Goal: Contribute content: Contribute content

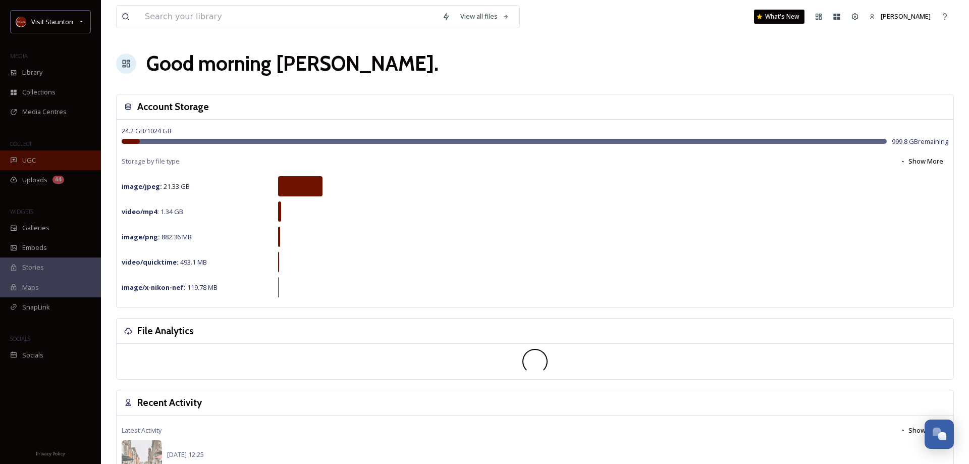
click at [56, 164] on div "UGC" at bounding box center [50, 160] width 101 height 20
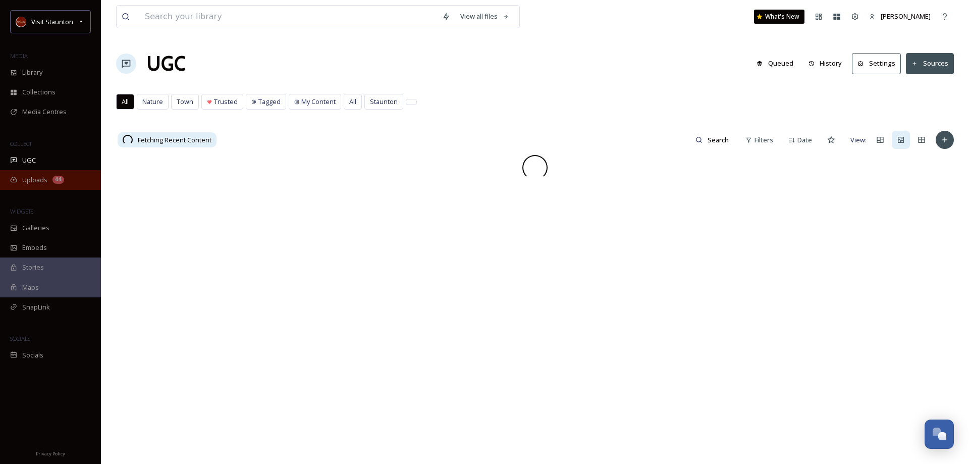
click at [37, 178] on span "Uploads" at bounding box center [34, 180] width 25 height 10
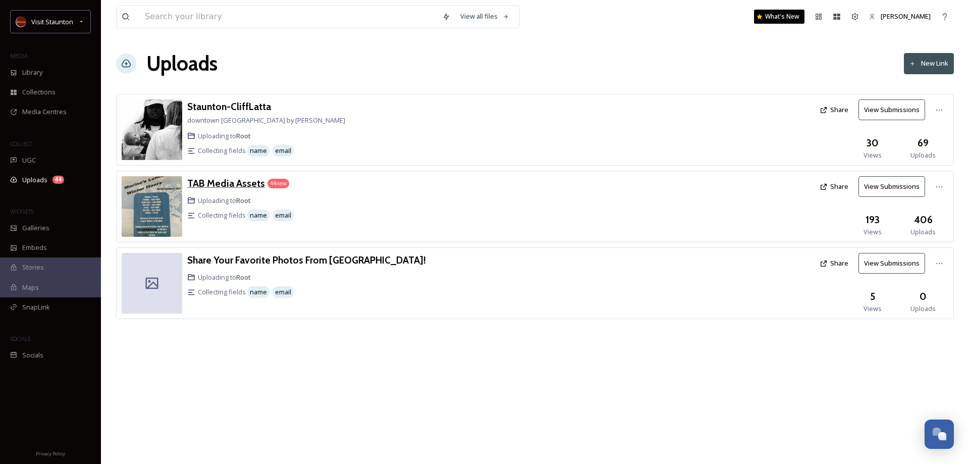
click at [220, 184] on h3 "TAB Media Assets" at bounding box center [226, 183] width 78 height 12
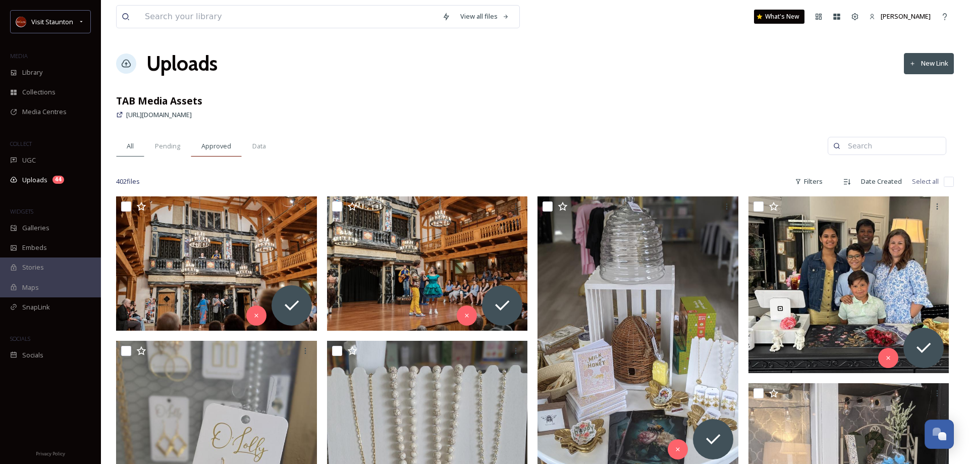
click at [209, 148] on span "Approved" at bounding box center [216, 146] width 30 height 10
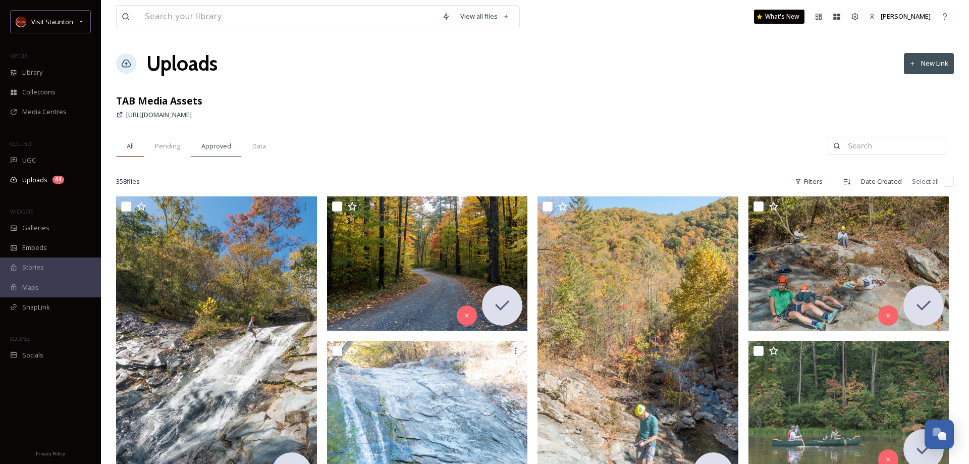
click at [126, 143] on div "All" at bounding box center [130, 146] width 28 height 21
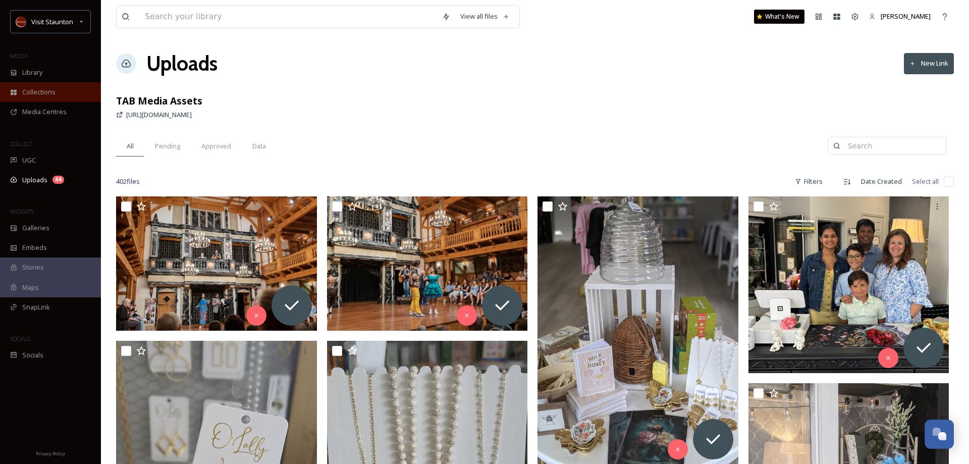
click at [33, 91] on span "Collections" at bounding box center [38, 92] width 33 height 10
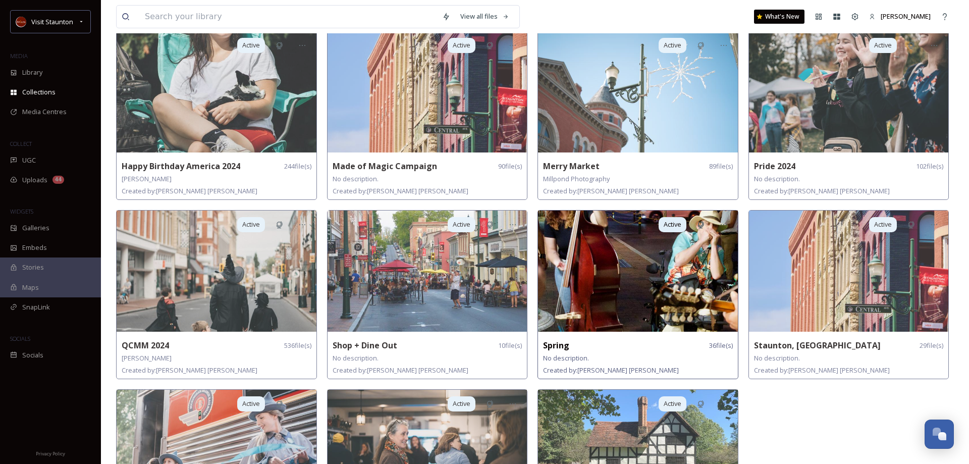
scroll to position [356, 0]
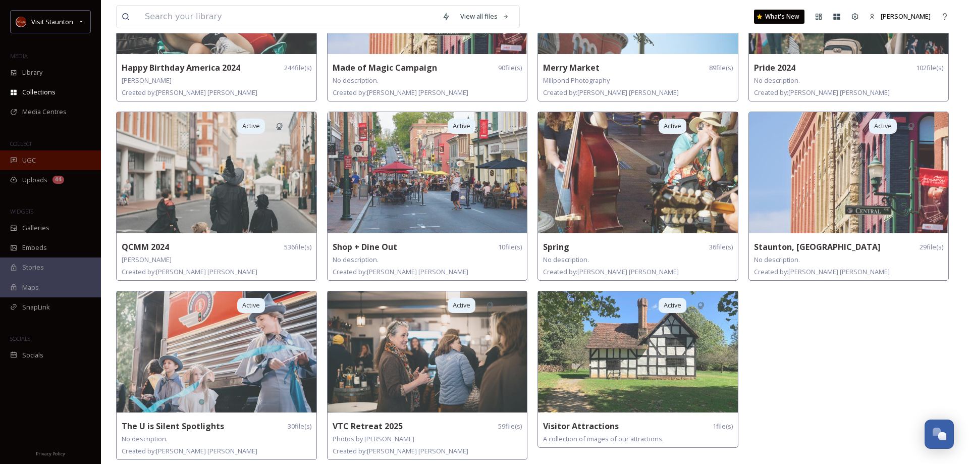
click at [40, 159] on div "UGC" at bounding box center [50, 160] width 101 height 20
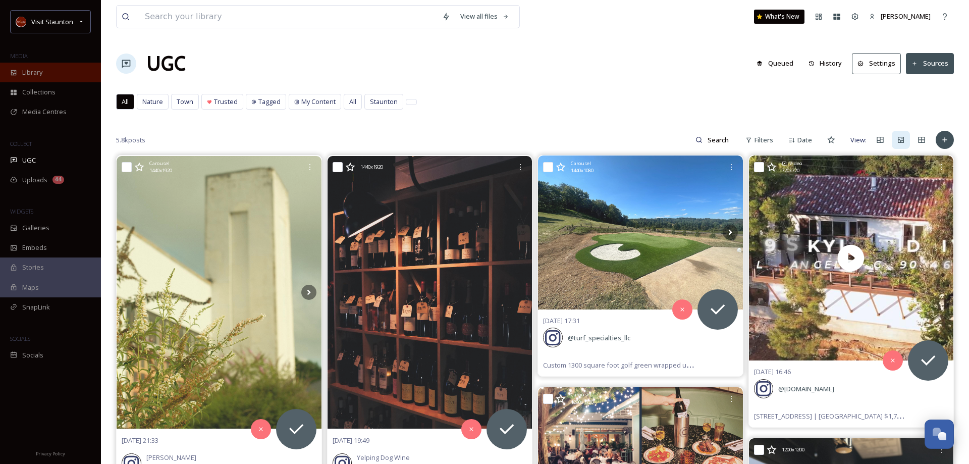
click at [25, 77] on span "Library" at bounding box center [32, 73] width 20 height 10
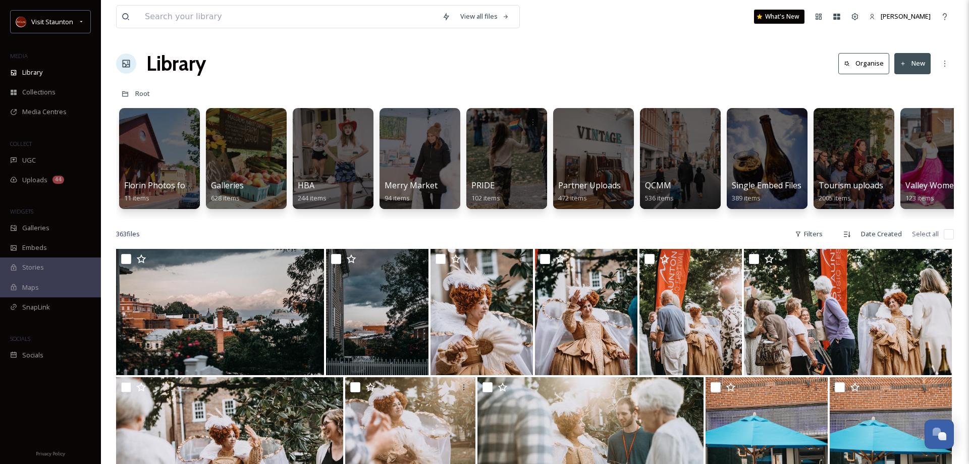
click at [918, 64] on button "New" at bounding box center [913, 63] width 36 height 21
click at [948, 63] on icon at bounding box center [945, 64] width 8 height 8
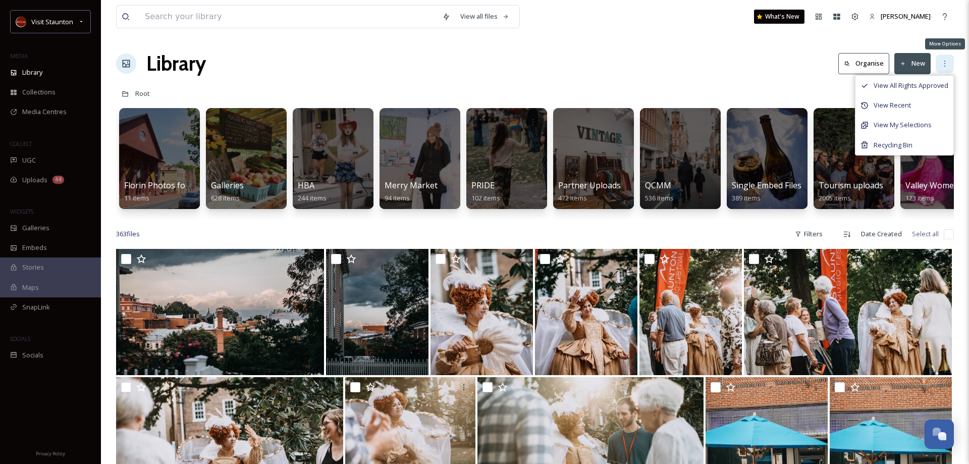
click at [948, 63] on icon at bounding box center [945, 64] width 8 height 8
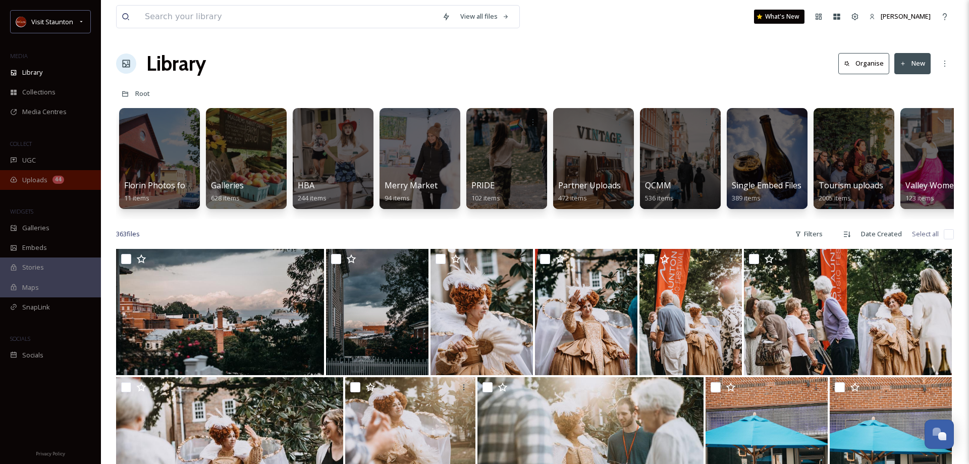
click at [41, 178] on span "Uploads" at bounding box center [34, 180] width 25 height 10
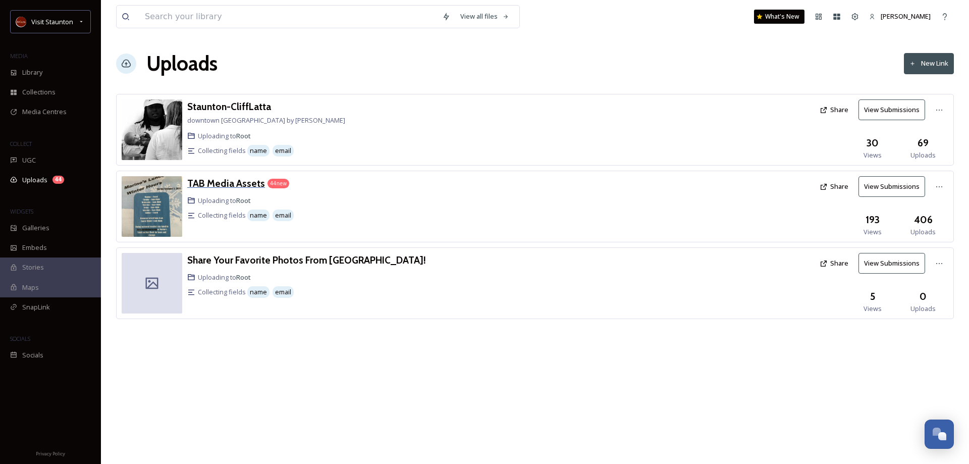
click at [231, 184] on h3 "TAB Media Assets" at bounding box center [226, 183] width 78 height 12
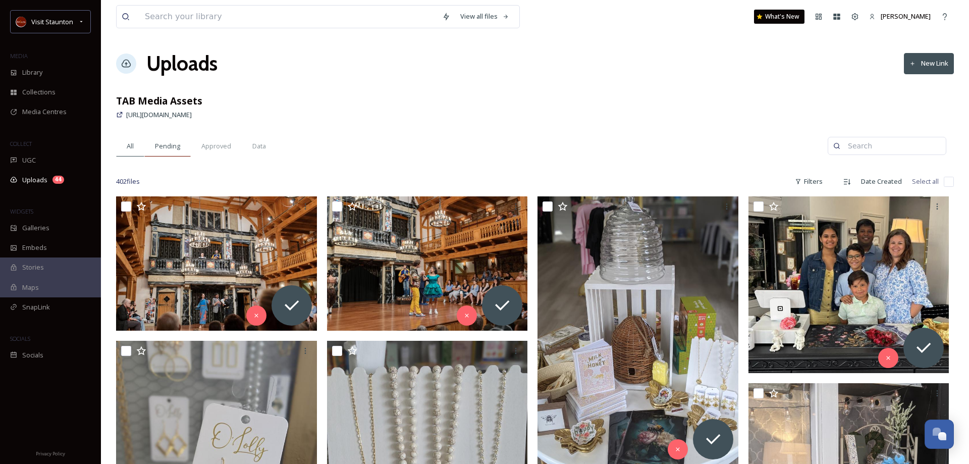
click at [168, 142] on span "Pending" at bounding box center [167, 146] width 25 height 10
click at [921, 145] on button "Approve All" at bounding box center [926, 146] width 57 height 21
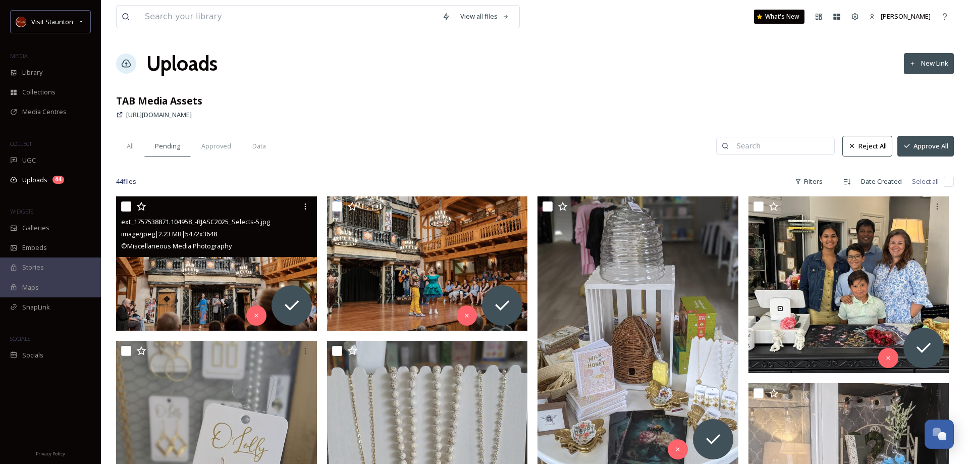
click at [165, 226] on span "ext_1757538871.104958_-RJASC2025_Selects-5.jpg" at bounding box center [195, 221] width 149 height 9
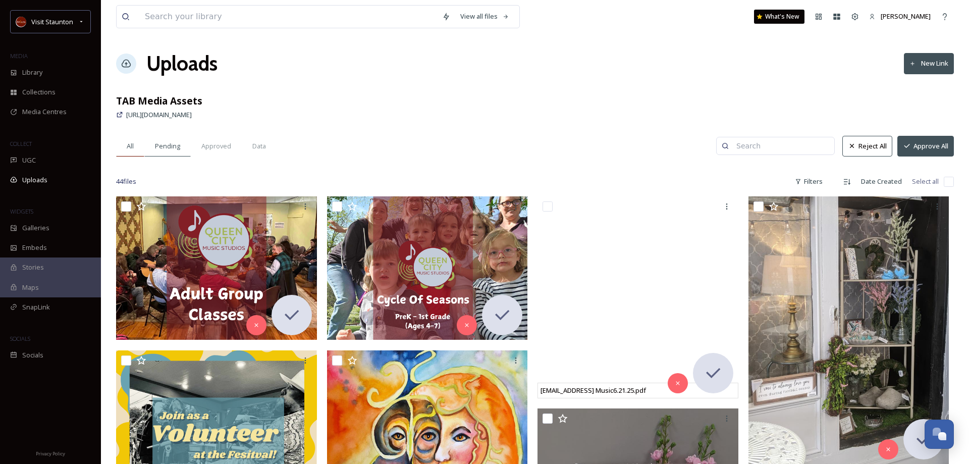
click at [125, 148] on div "All" at bounding box center [130, 146] width 28 height 21
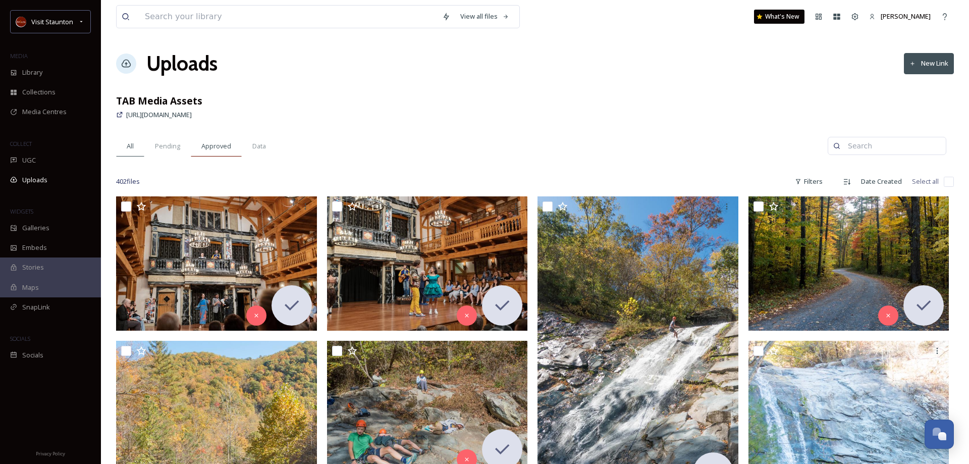
click at [219, 144] on span "Approved" at bounding box center [216, 146] width 30 height 10
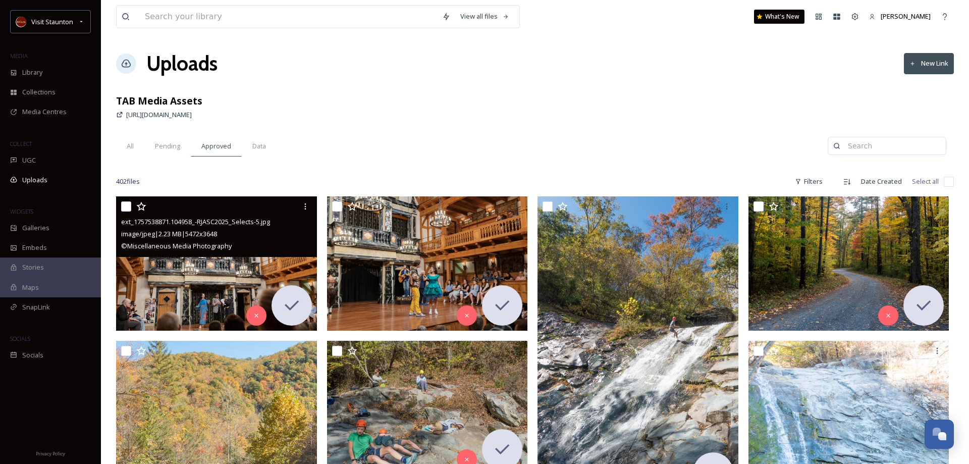
click at [226, 261] on img at bounding box center [216, 263] width 201 height 134
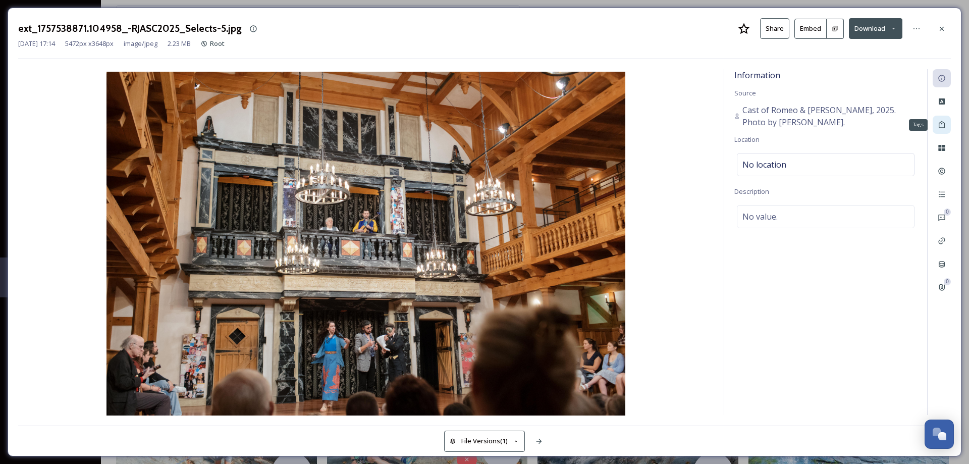
click at [937, 121] on div "Tags" at bounding box center [942, 125] width 18 height 18
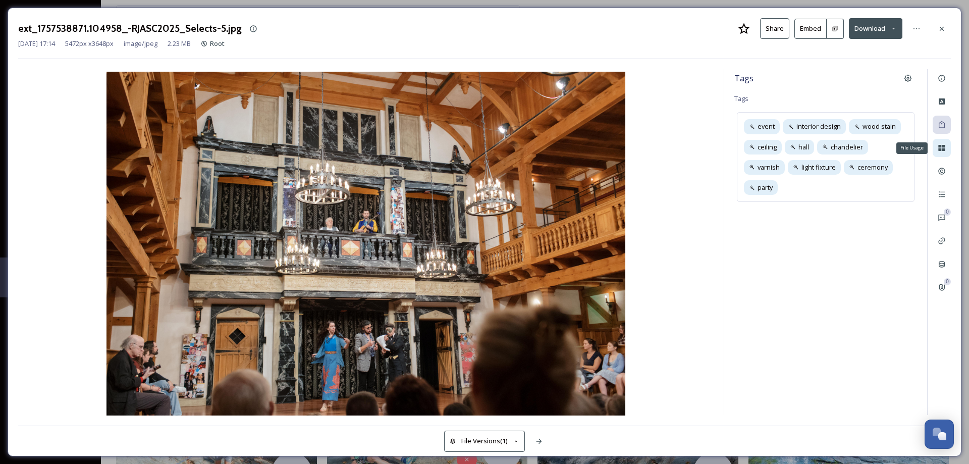
click at [939, 146] on icon at bounding box center [941, 148] width 7 height 6
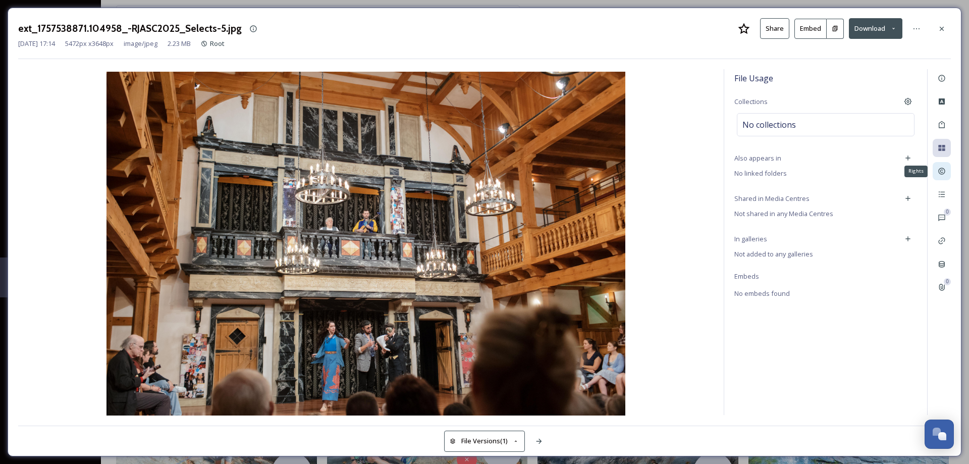
click at [943, 173] on icon at bounding box center [942, 171] width 8 height 8
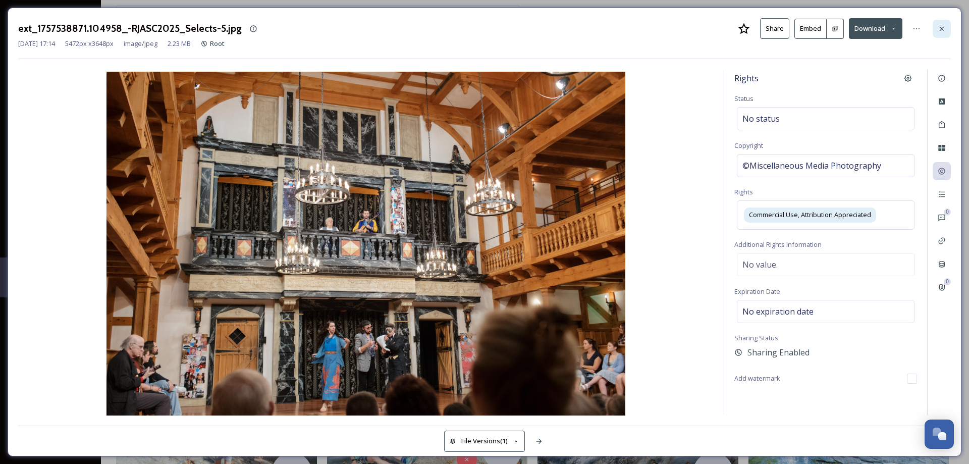
click at [943, 32] on icon at bounding box center [942, 29] width 8 height 8
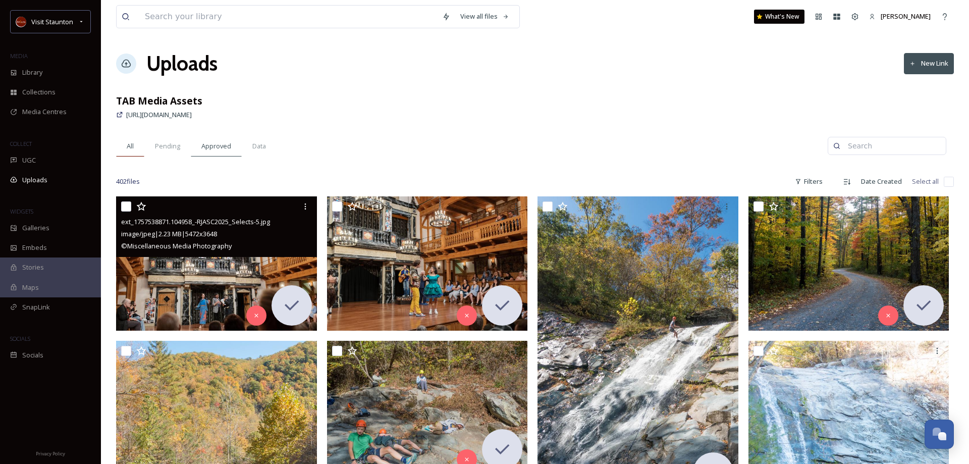
click at [127, 144] on span "All" at bounding box center [130, 146] width 7 height 10
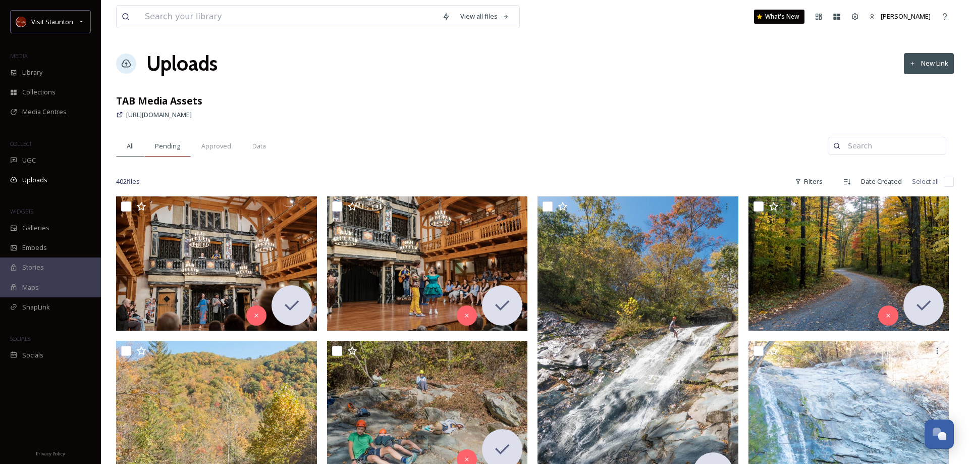
click at [170, 145] on span "Pending" at bounding box center [167, 146] width 25 height 10
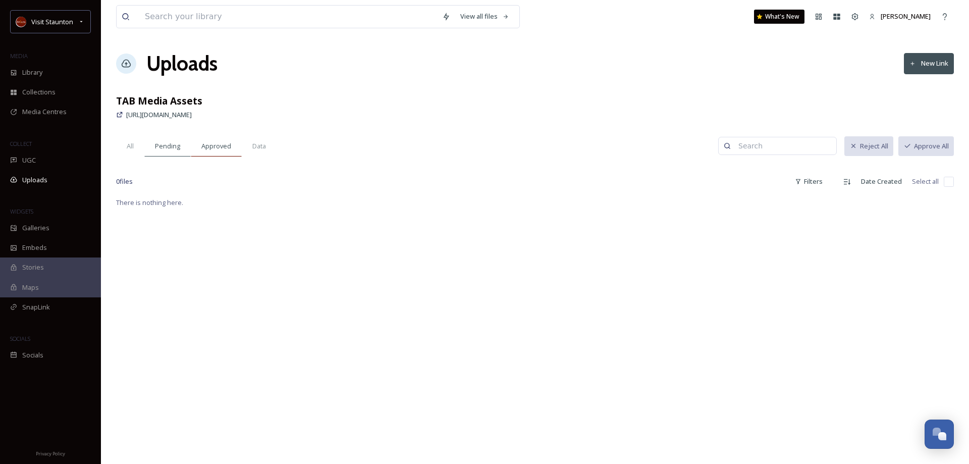
click at [226, 150] on span "Approved" at bounding box center [216, 146] width 30 height 10
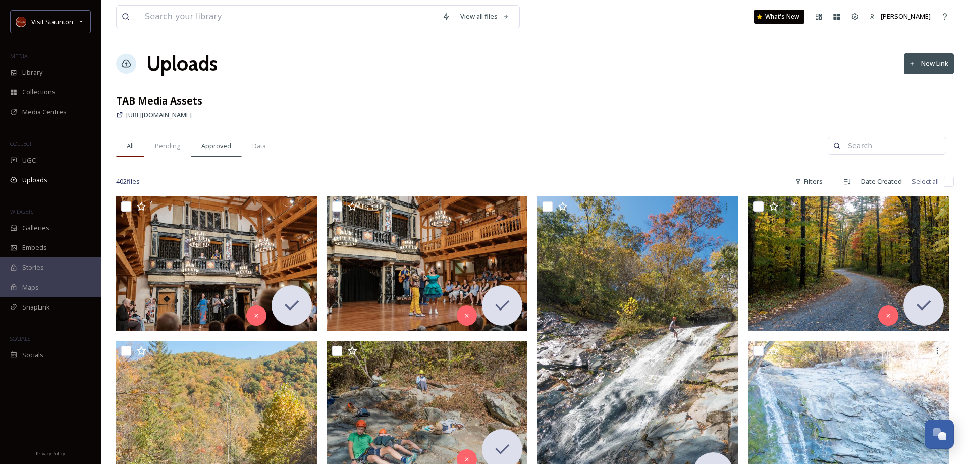
click at [133, 147] on span "All" at bounding box center [130, 146] width 7 height 10
click at [43, 181] on span "Uploads" at bounding box center [34, 180] width 25 height 10
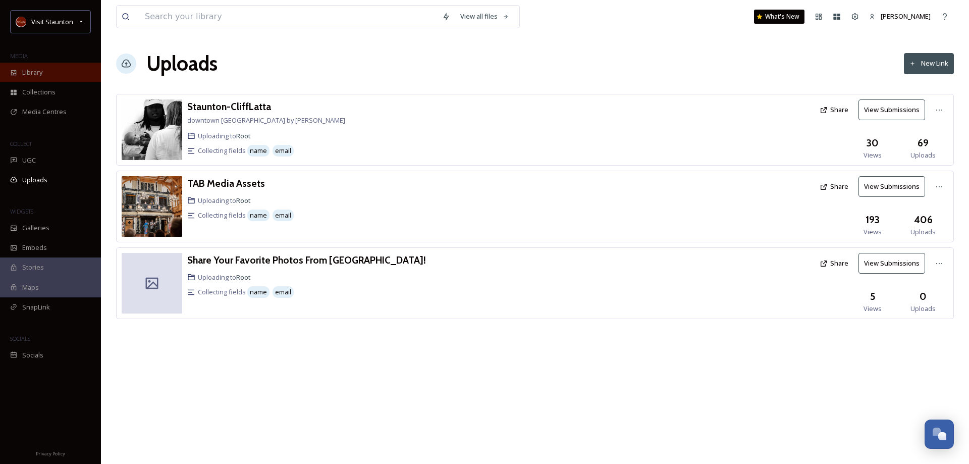
click at [39, 72] on span "Library" at bounding box center [32, 73] width 20 height 10
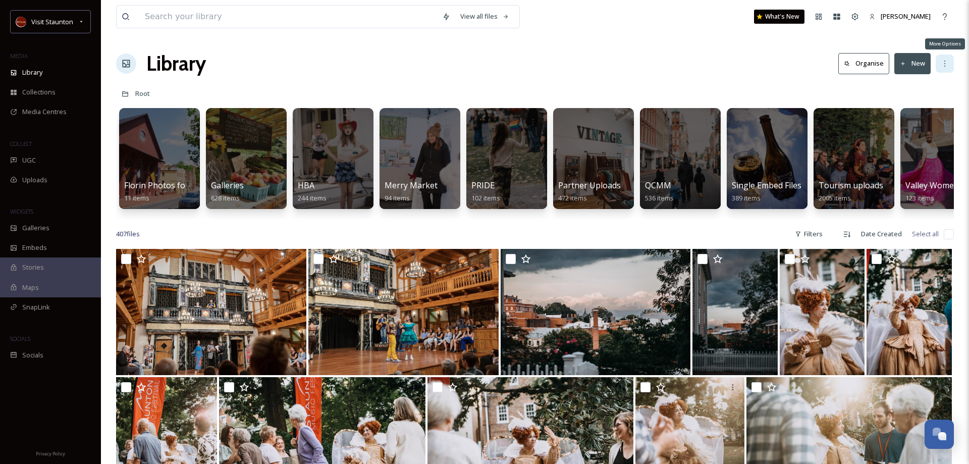
click at [944, 63] on icon at bounding box center [945, 64] width 8 height 8
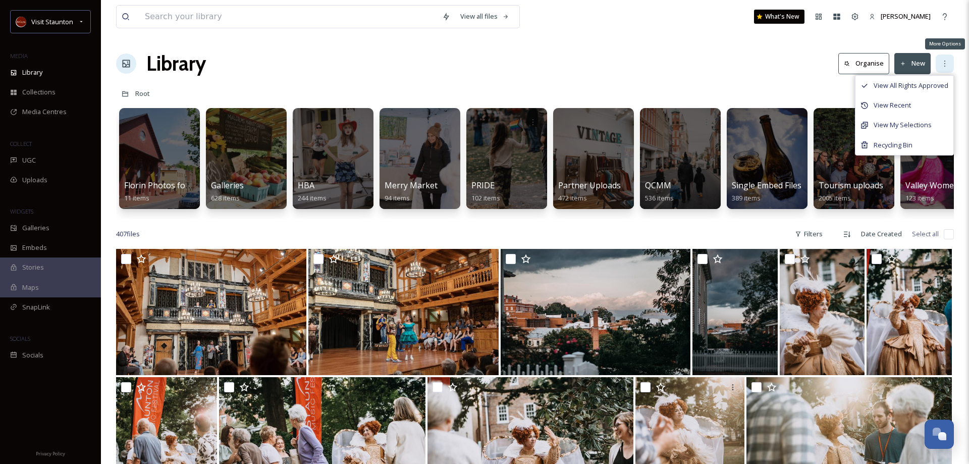
click at [944, 63] on icon at bounding box center [945, 64] width 8 height 8
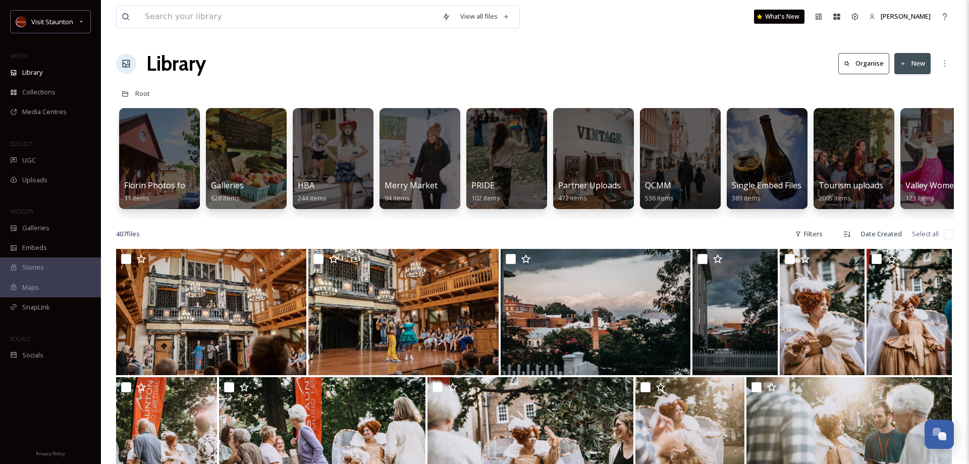
click at [923, 65] on button "New" at bounding box center [913, 63] width 36 height 21
click at [903, 86] on span "File Upload" at bounding box center [907, 87] width 33 height 10
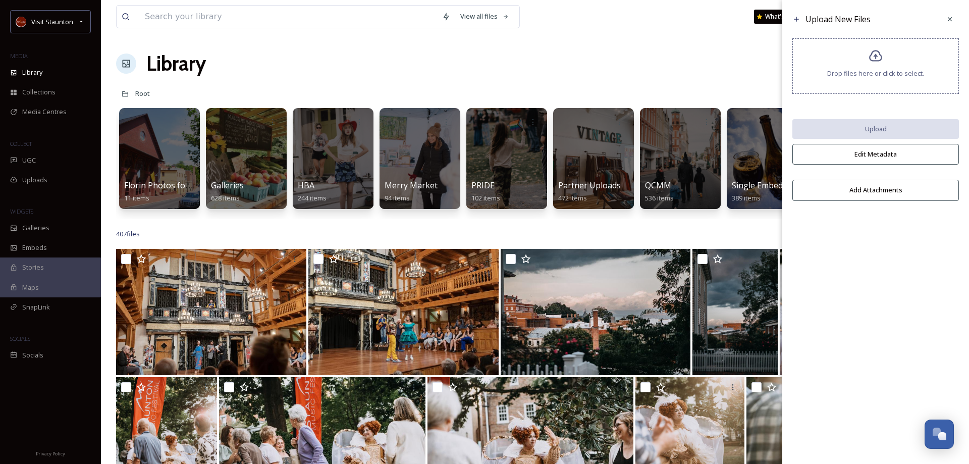
click at [876, 61] on icon at bounding box center [875, 56] width 13 height 12
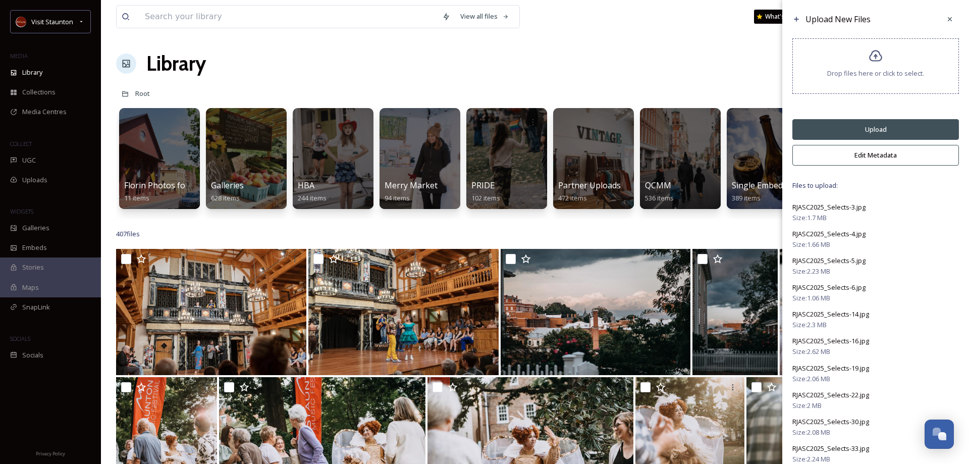
click at [886, 157] on button "Edit Metadata" at bounding box center [876, 155] width 167 height 21
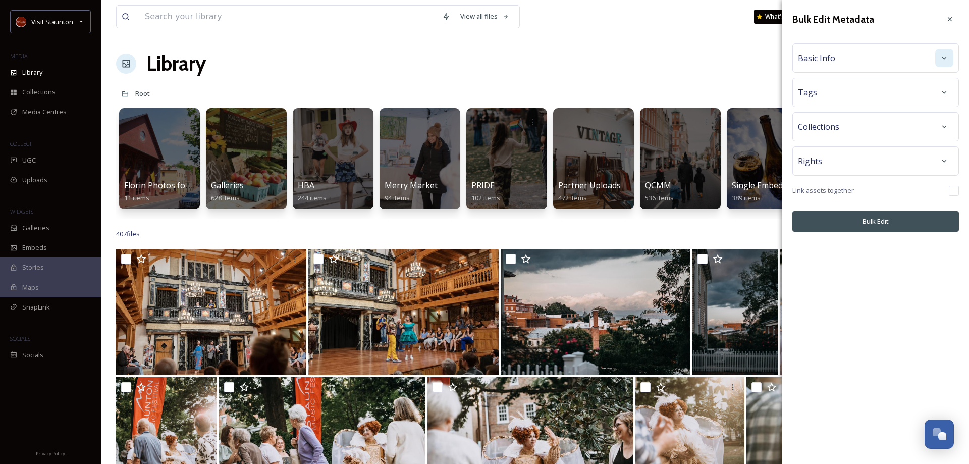
click at [945, 57] on icon at bounding box center [944, 58] width 8 height 8
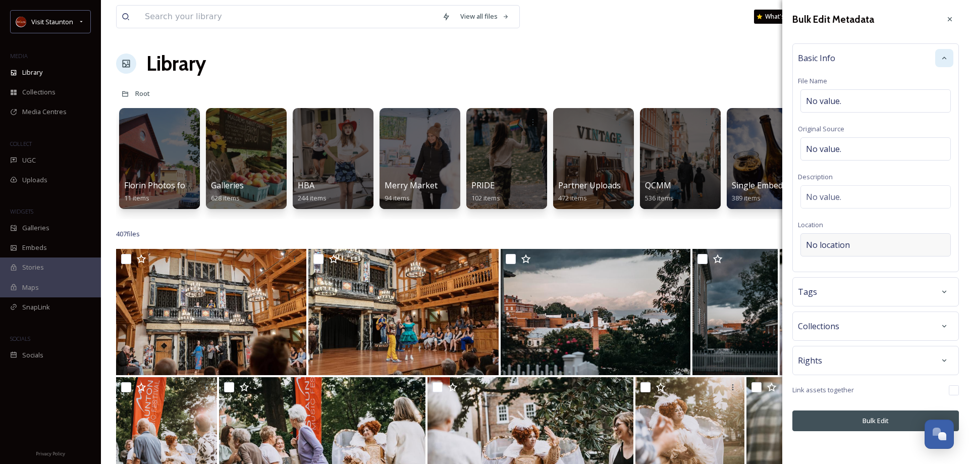
click at [863, 242] on div "No location" at bounding box center [876, 244] width 150 height 23
click at [862, 248] on input at bounding box center [875, 245] width 149 height 22
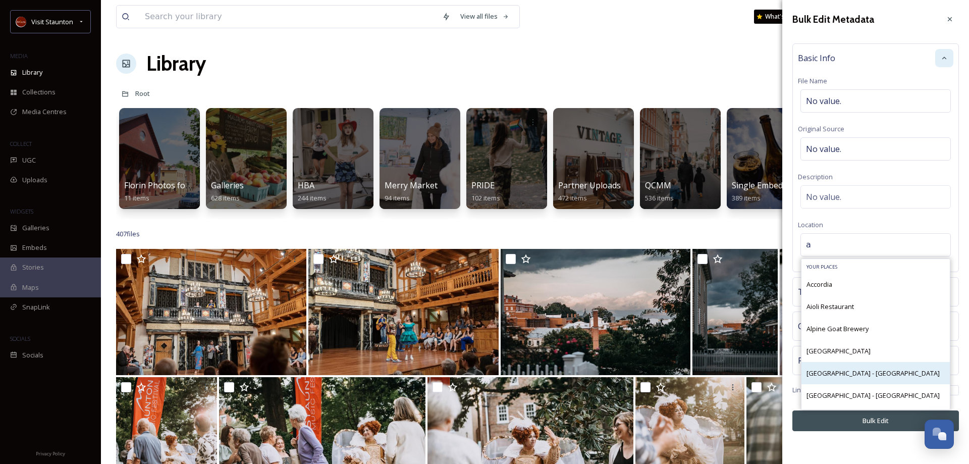
type input "a"
click at [853, 377] on span "[GEOGRAPHIC_DATA] - [GEOGRAPHIC_DATA]" at bounding box center [873, 373] width 133 height 9
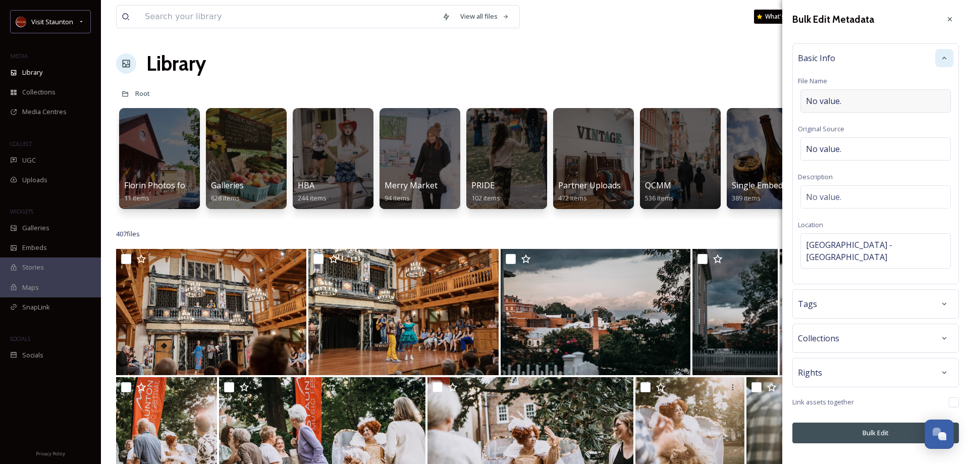
click at [844, 94] on div "No value." at bounding box center [876, 100] width 150 height 23
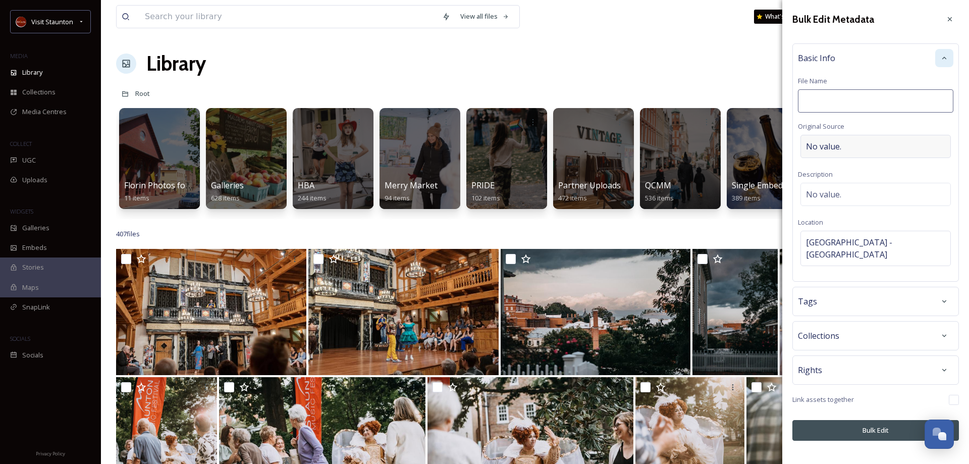
click at [856, 148] on div "No value." at bounding box center [876, 146] width 150 height 23
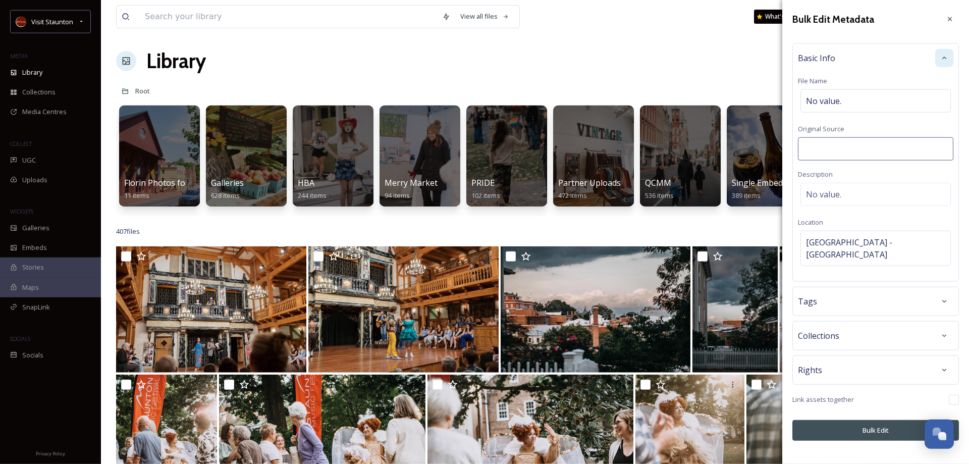
scroll to position [51, 0]
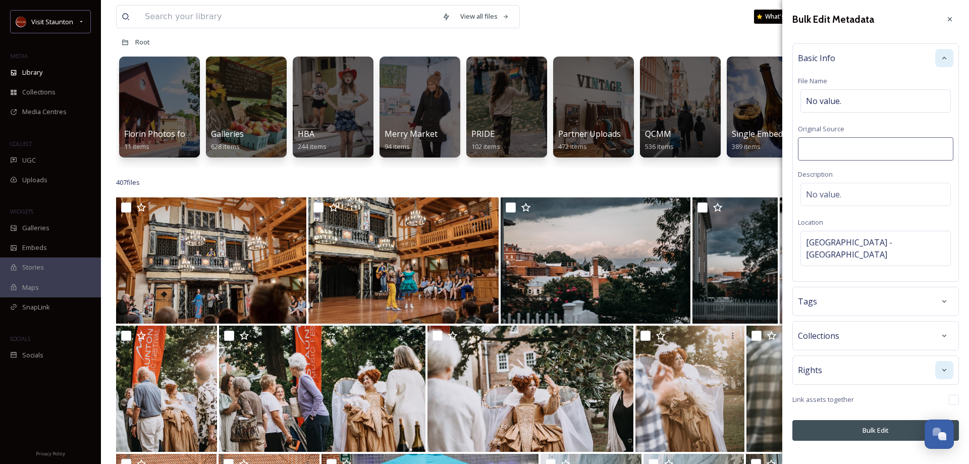
click at [942, 374] on icon at bounding box center [944, 370] width 8 height 8
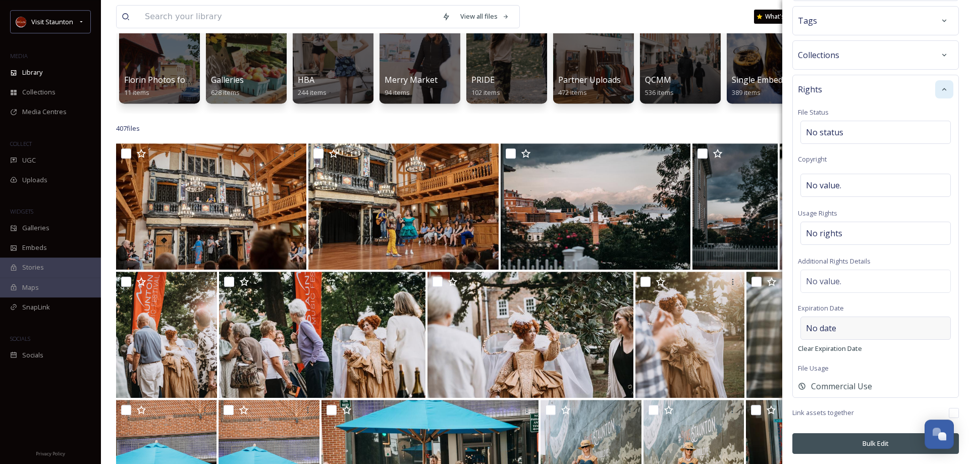
scroll to position [154, 0]
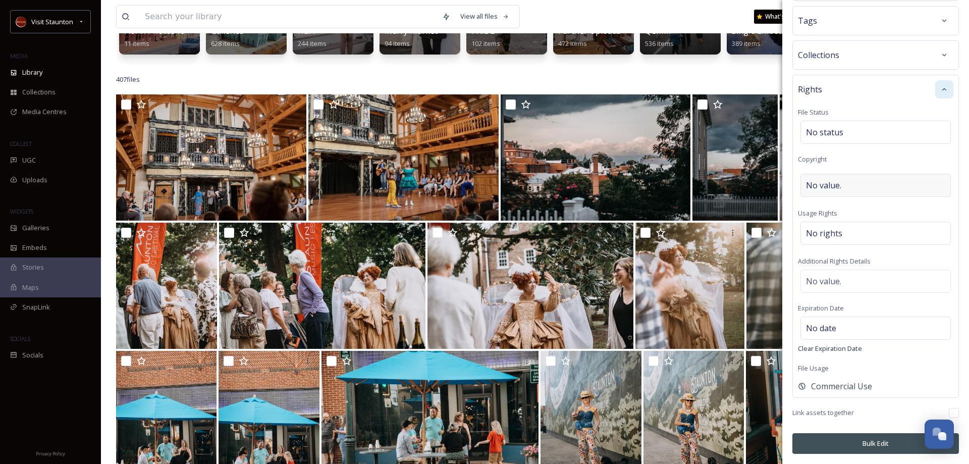
click at [860, 186] on div "No value." at bounding box center [876, 185] width 150 height 23
click at [862, 182] on div "No value." at bounding box center [876, 187] width 150 height 23
type input "Photographer - [PERSON_NAME]"
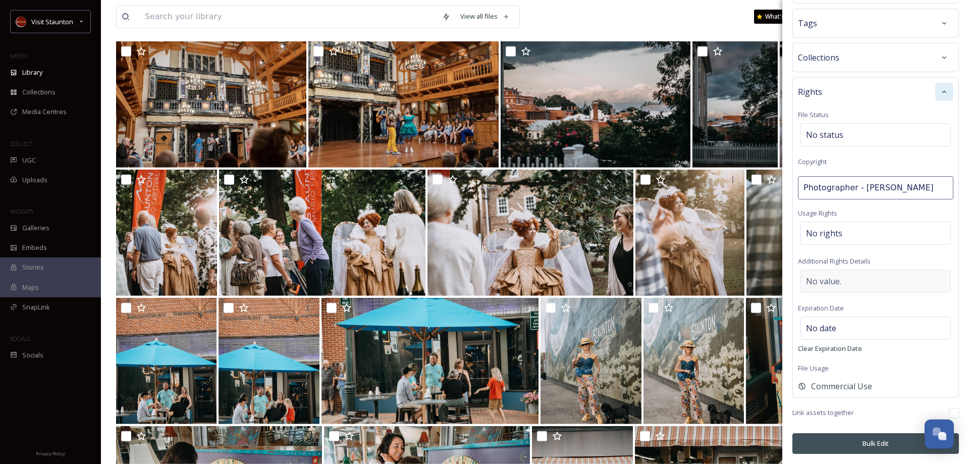
scroll to position [257, 0]
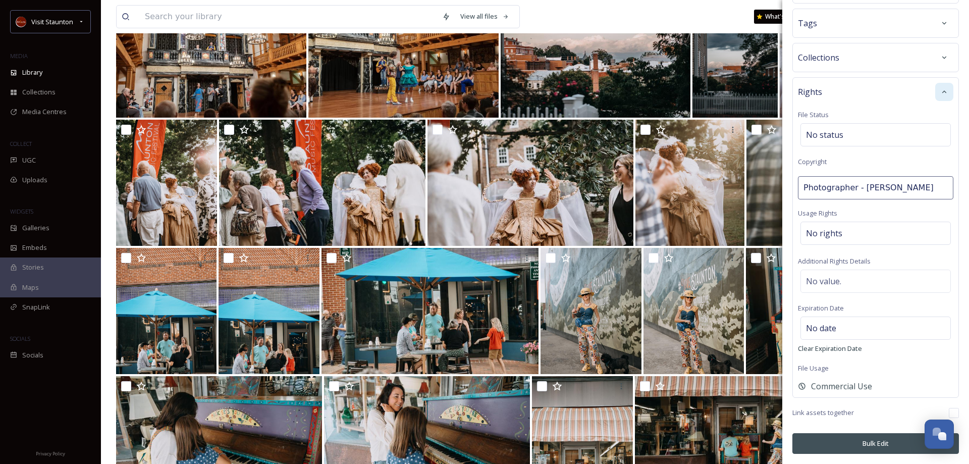
click at [858, 443] on button "Bulk Edit" at bounding box center [876, 443] width 167 height 21
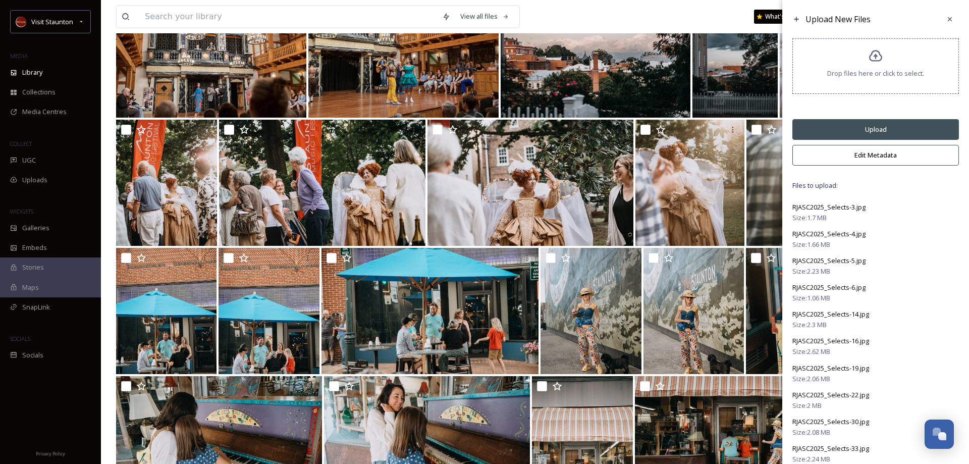
click at [887, 157] on button "Edit Metadata" at bounding box center [876, 155] width 167 height 21
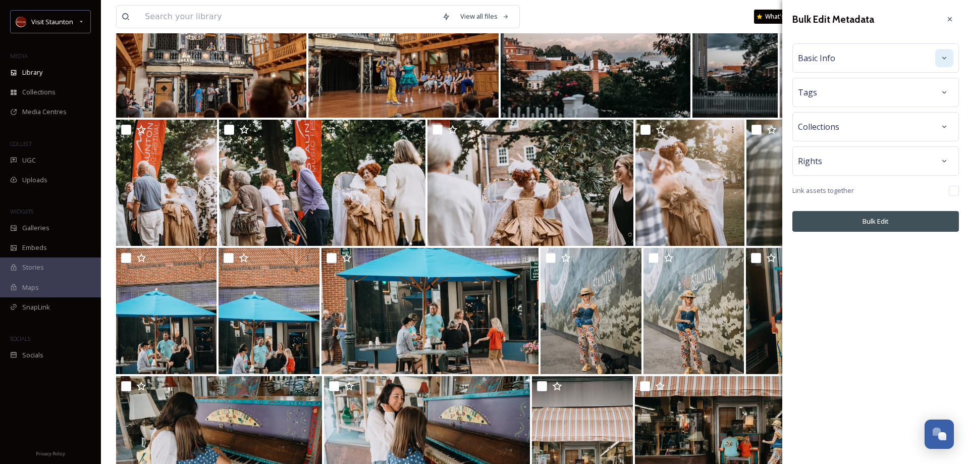
click at [947, 57] on icon at bounding box center [944, 58] width 8 height 8
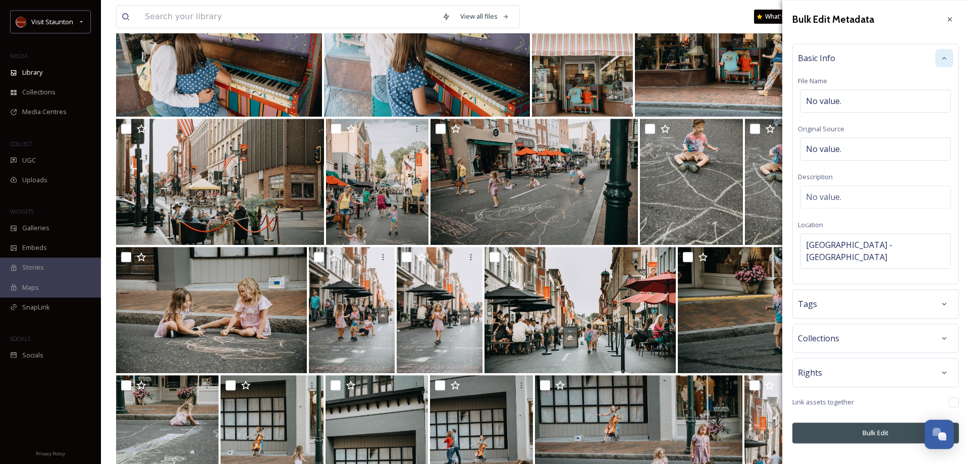
scroll to position [669, 0]
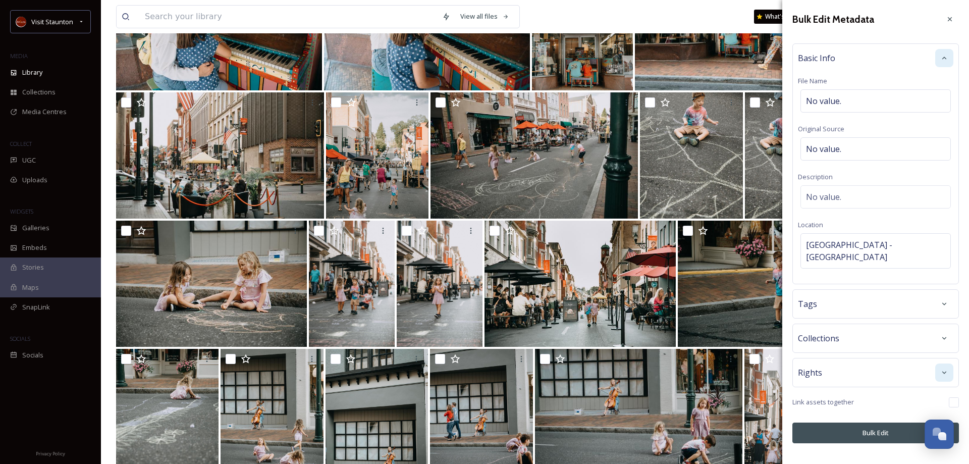
click at [942, 372] on icon at bounding box center [944, 373] width 8 height 8
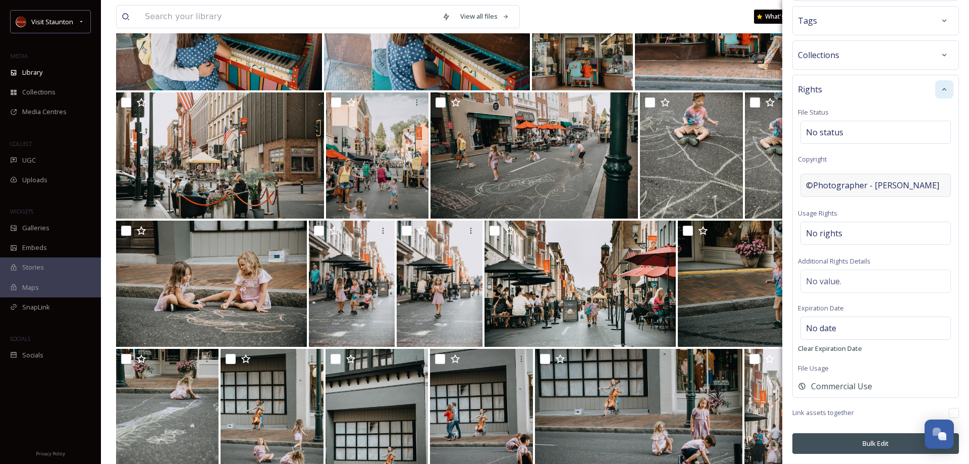
scroll to position [0, 0]
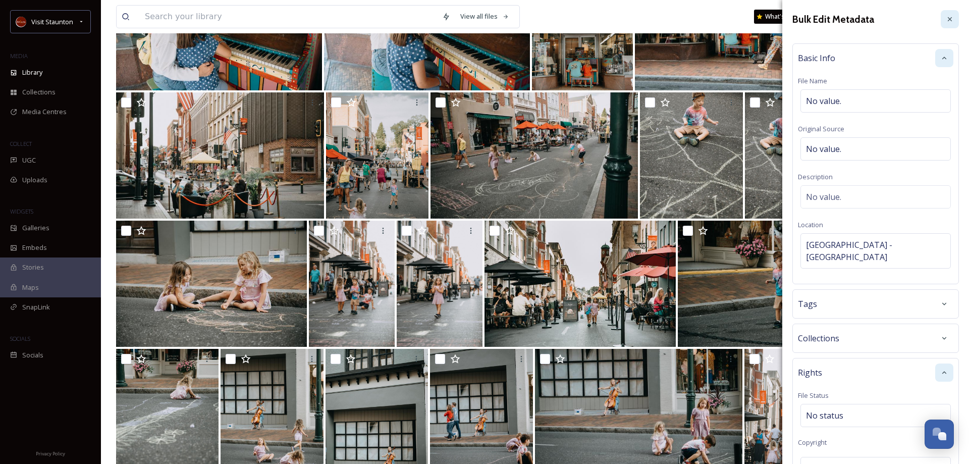
click at [953, 20] on icon at bounding box center [950, 19] width 8 height 8
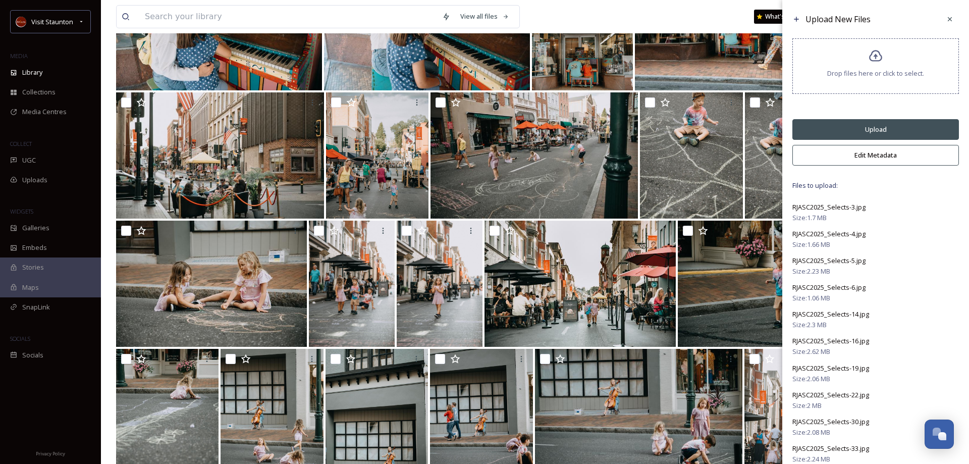
click at [884, 160] on button "Edit Metadata" at bounding box center [876, 155] width 167 height 21
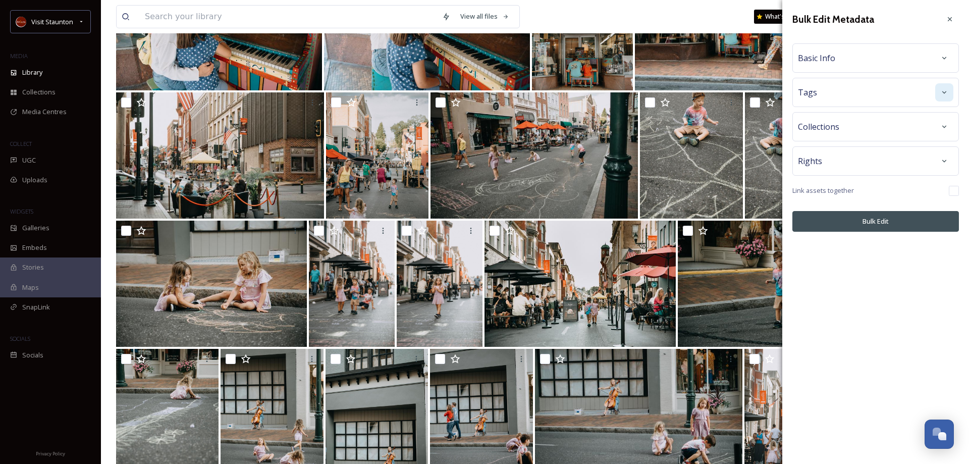
click at [944, 90] on icon at bounding box center [944, 92] width 8 height 8
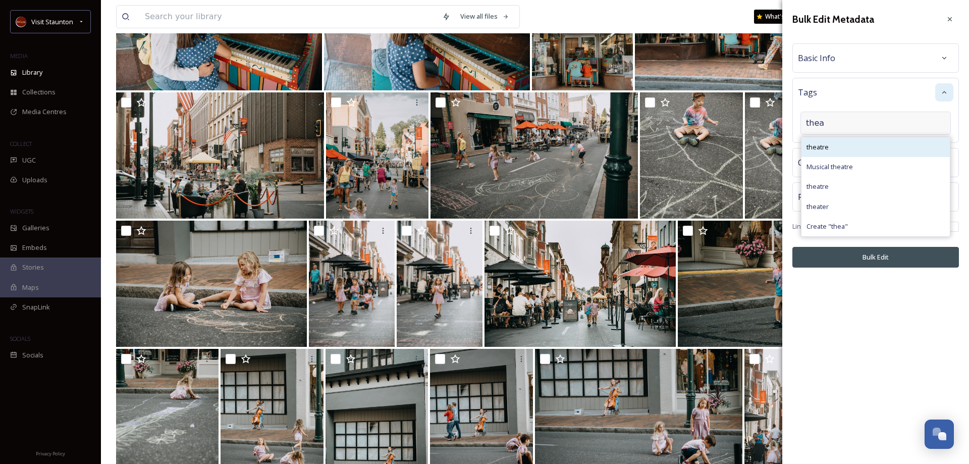
type input "thea"
click at [823, 144] on span "theatre" at bounding box center [818, 147] width 22 height 10
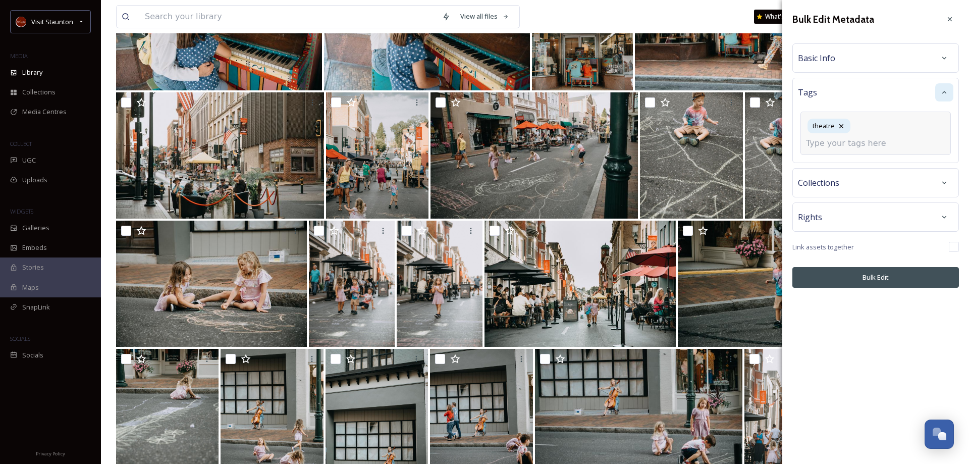
click at [838, 142] on input at bounding box center [856, 143] width 101 height 12
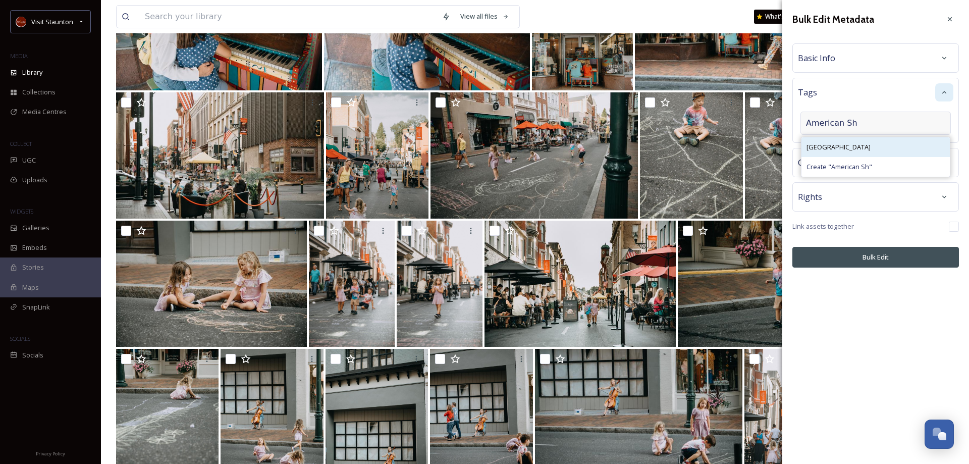
type input "American Sh"
click at [845, 144] on span "[GEOGRAPHIC_DATA]" at bounding box center [839, 147] width 64 height 10
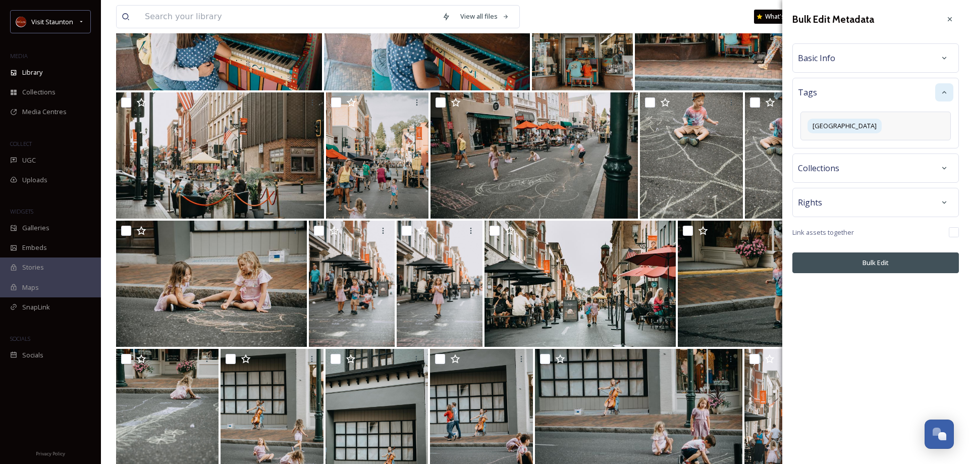
click at [886, 274] on div "Bulk Edit Metadata Basic Info Tags American Shakespeare Center Collections Righ…" at bounding box center [875, 141] width 187 height 283
click at [886, 263] on button "Bulk Edit" at bounding box center [876, 262] width 167 height 21
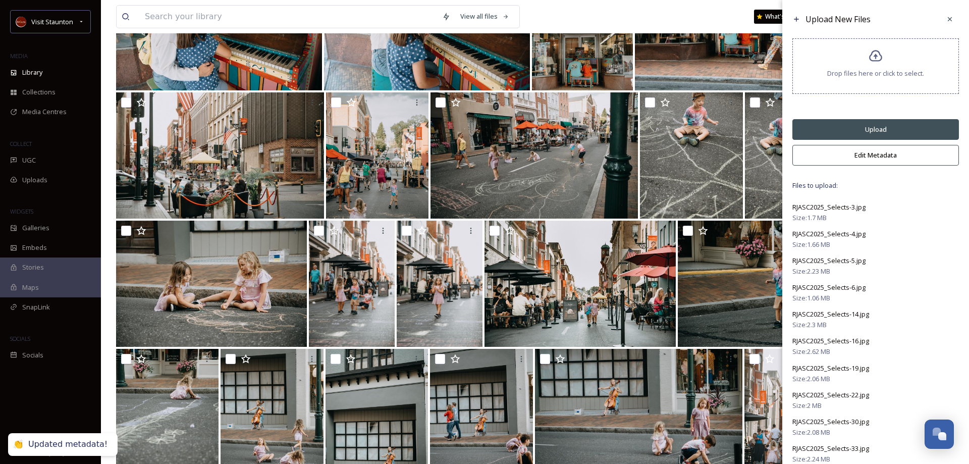
click at [885, 128] on button "Upload" at bounding box center [876, 129] width 167 height 21
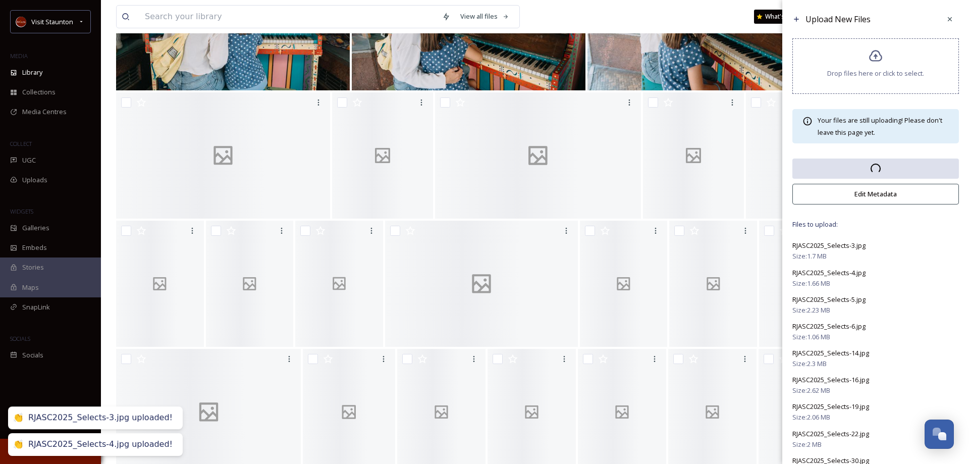
scroll to position [323, 0]
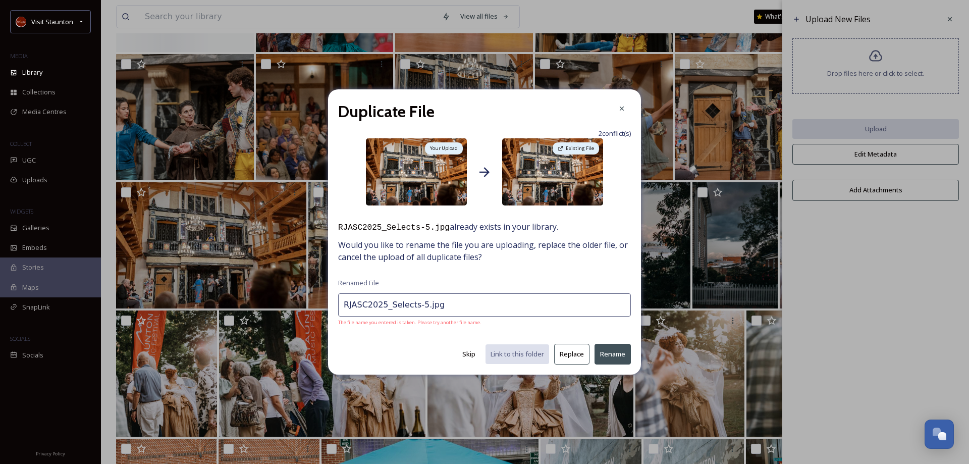
click at [472, 355] on button "Skip" at bounding box center [468, 354] width 23 height 20
type input "RJASC2025_Selects-11.jpg"
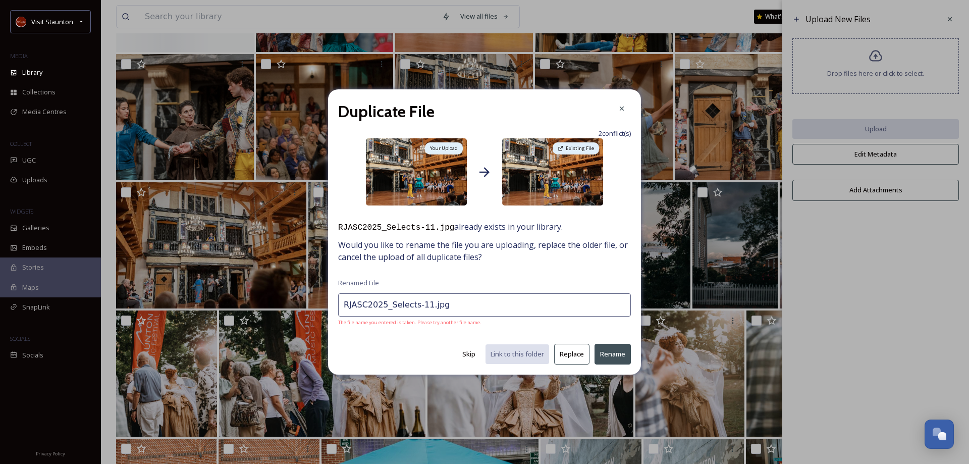
click at [472, 355] on button "Skip" at bounding box center [468, 354] width 23 height 20
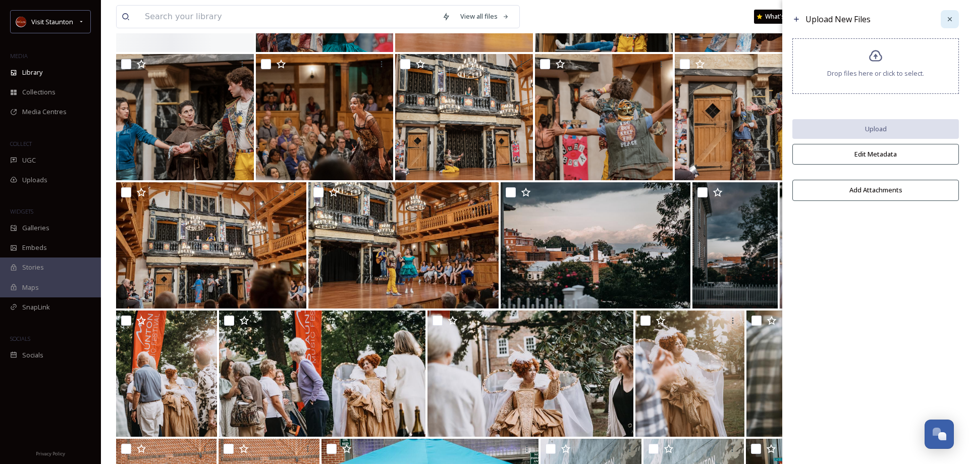
click at [953, 20] on icon at bounding box center [950, 19] width 8 height 8
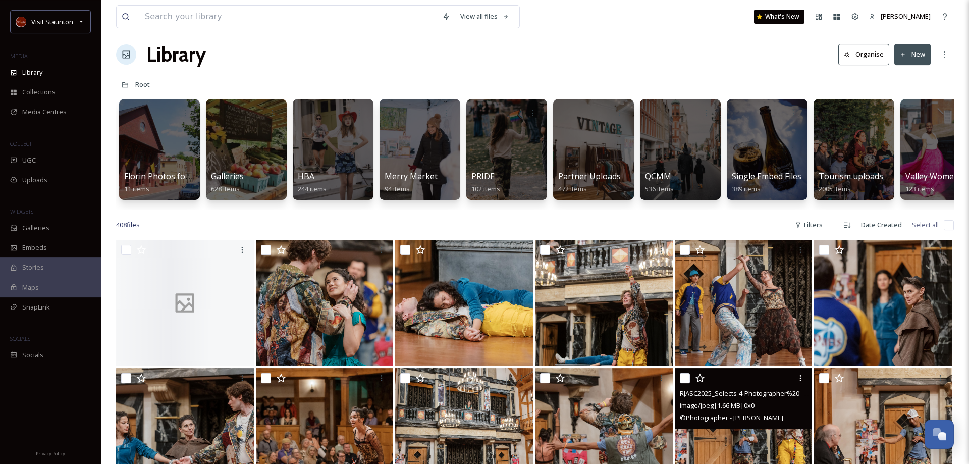
scroll to position [0, 0]
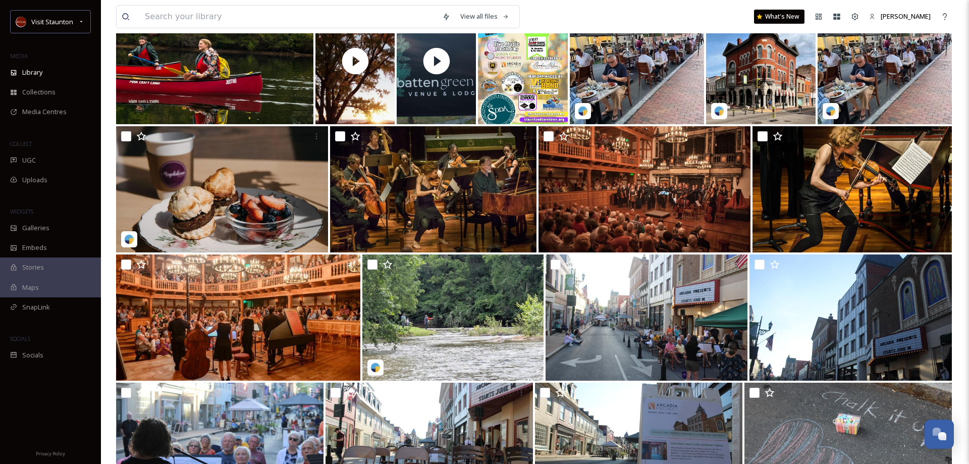
scroll to position [7868, 0]
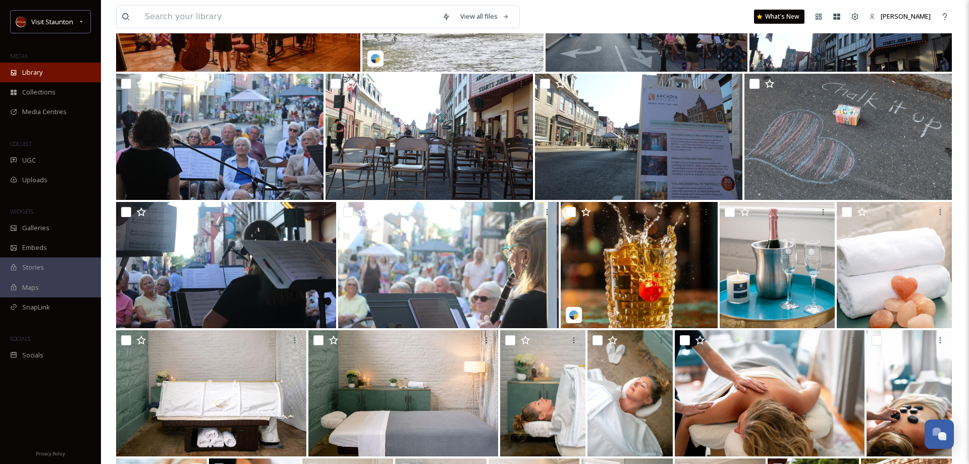
click at [50, 76] on div "Library" at bounding box center [50, 73] width 101 height 20
